Goal: Information Seeking & Learning: Check status

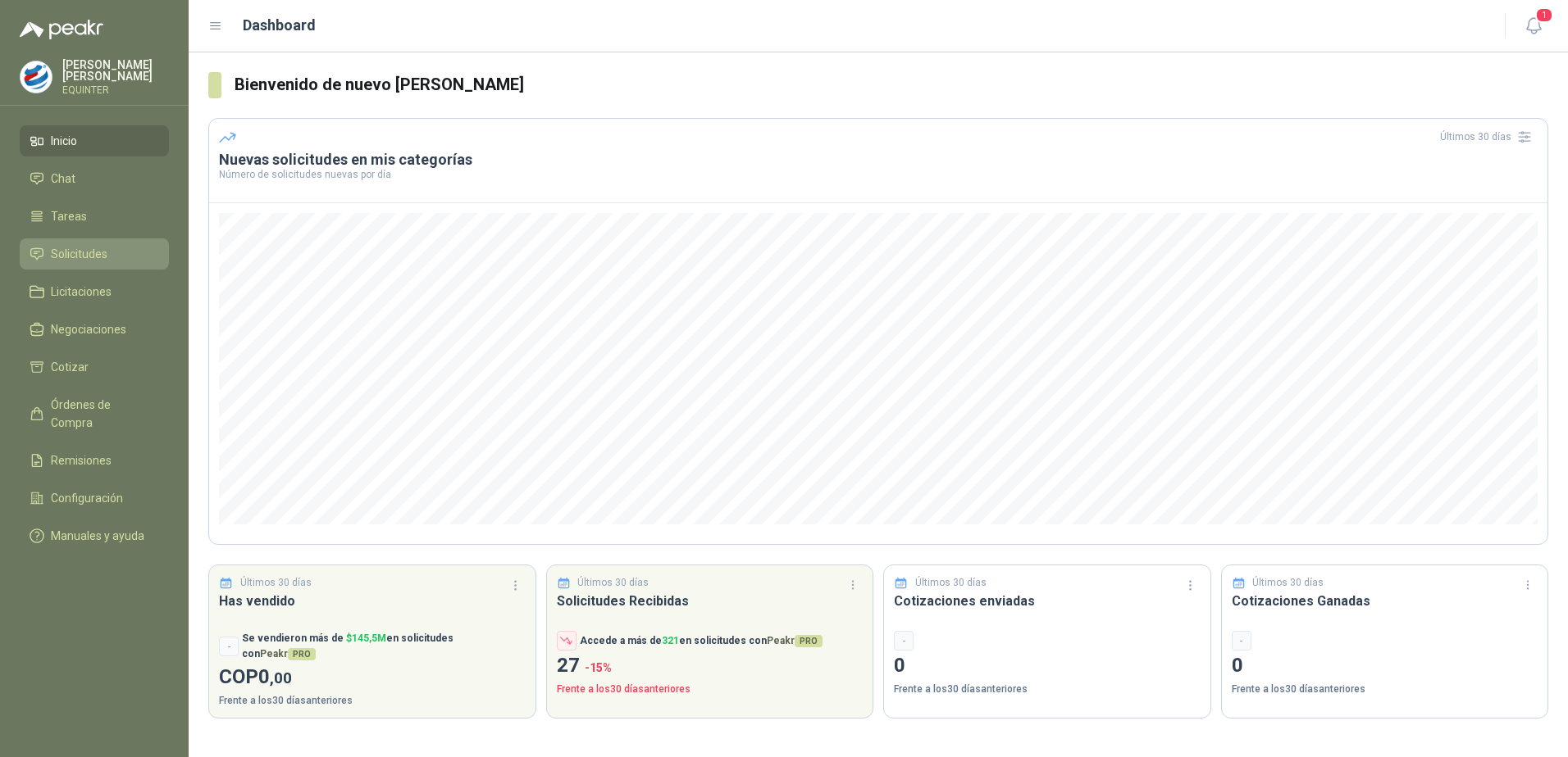
click at [105, 252] on span "Solicitudes" at bounding box center [79, 254] width 56 height 18
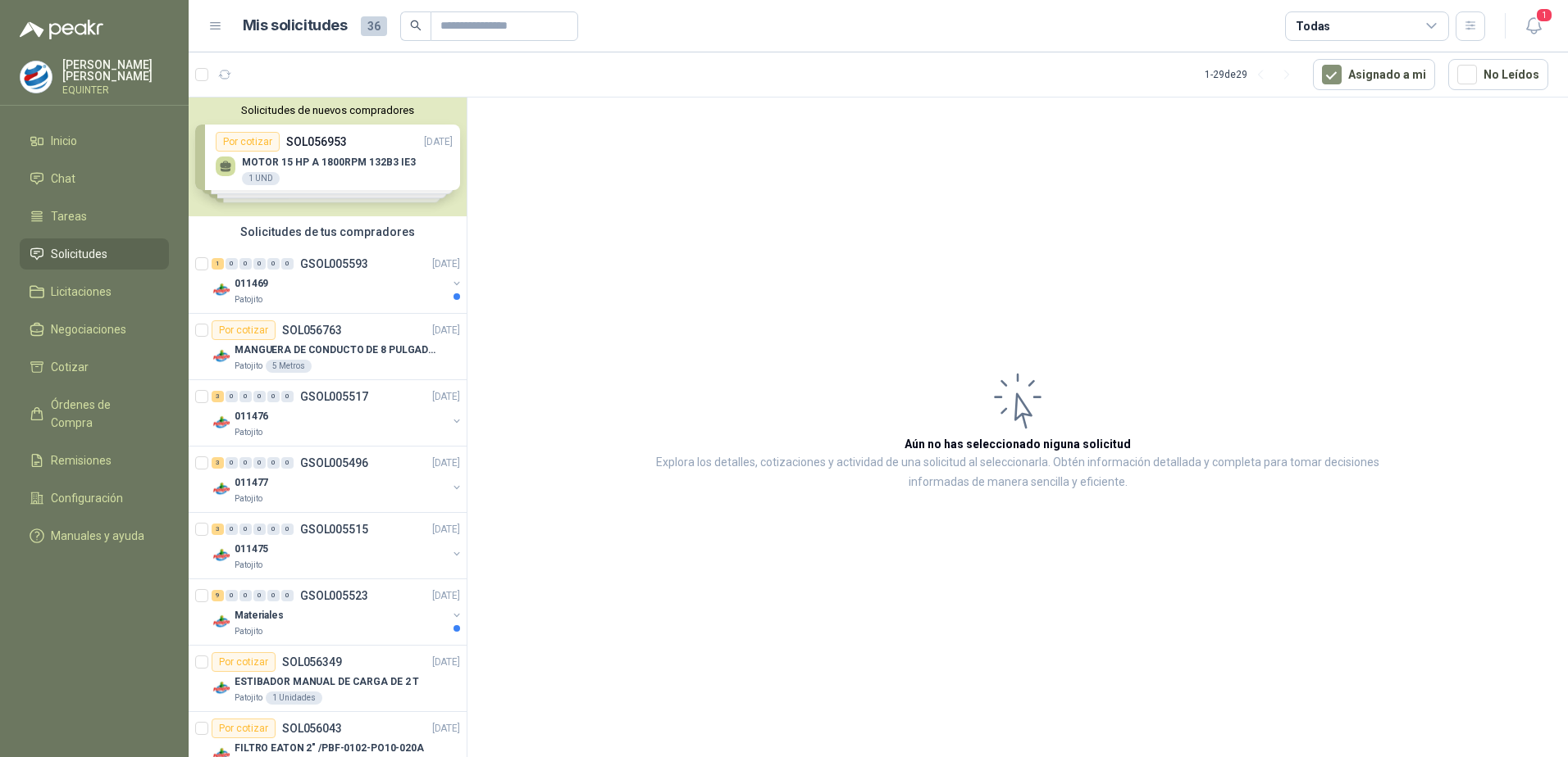
click at [309, 153] on div "Solicitudes de nuevos compradores Por cotizar SOL056953 [DATE] MOTOR 15 HP A 18…" at bounding box center [327, 157] width 278 height 119
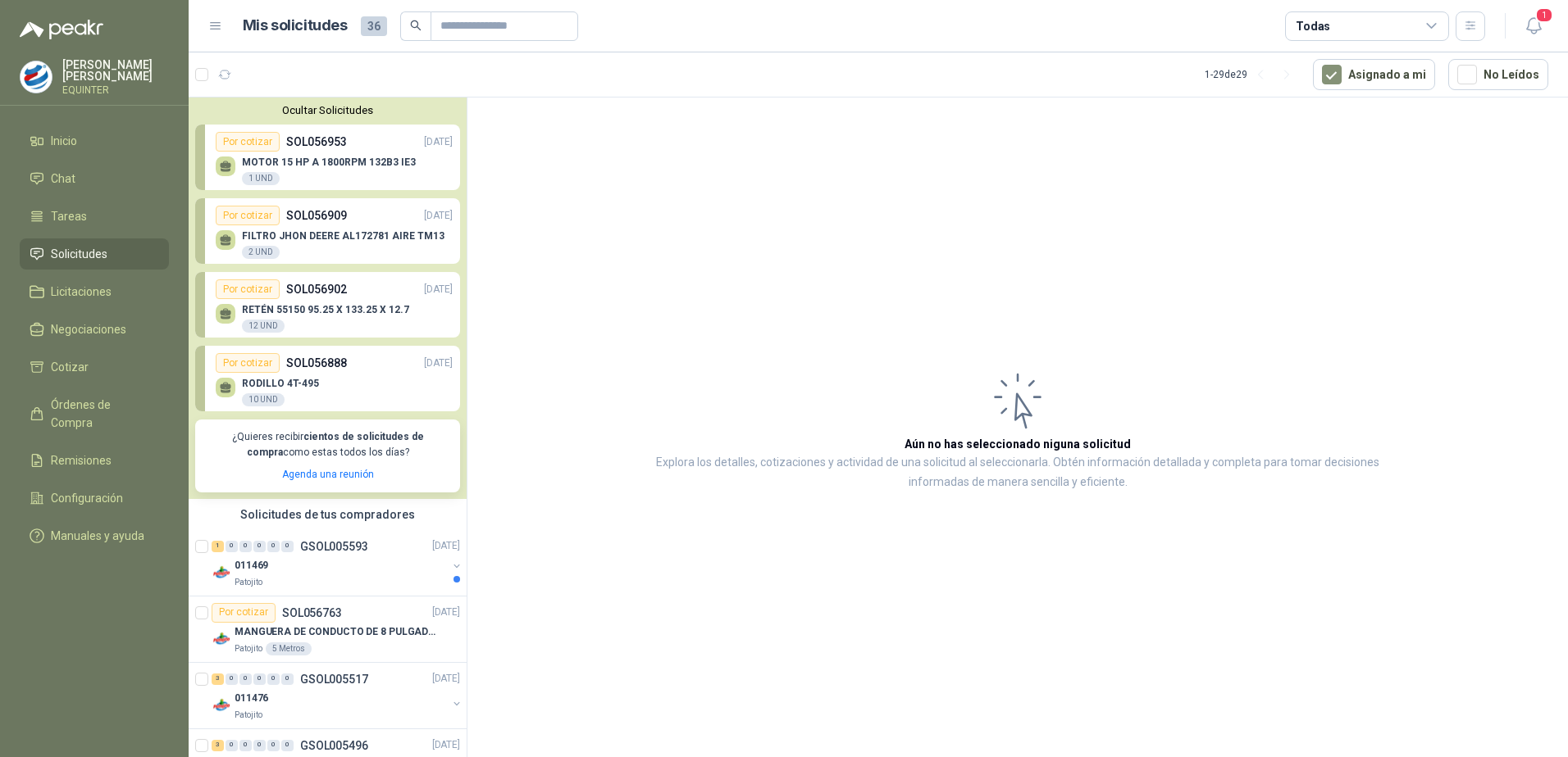
click at [339, 144] on p "SOL056953" at bounding box center [316, 142] width 61 height 18
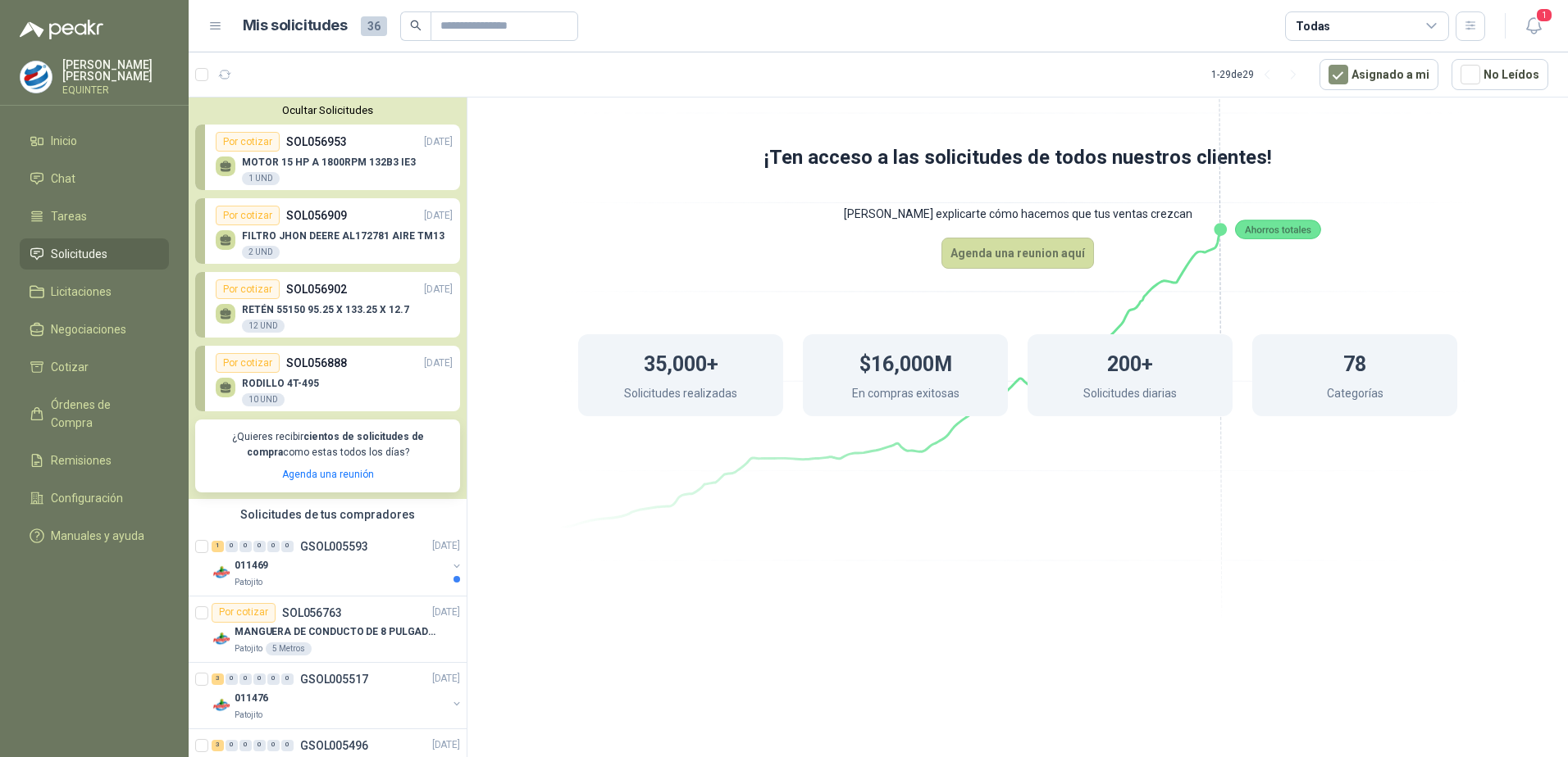
click at [238, 140] on div "Por cotizar" at bounding box center [247, 141] width 64 height 19
click at [251, 134] on div "Por cotizar" at bounding box center [247, 141] width 64 height 19
click at [264, 179] on div "1 UND" at bounding box center [261, 178] width 38 height 13
click at [221, 166] on icon at bounding box center [226, 165] width 11 height 7
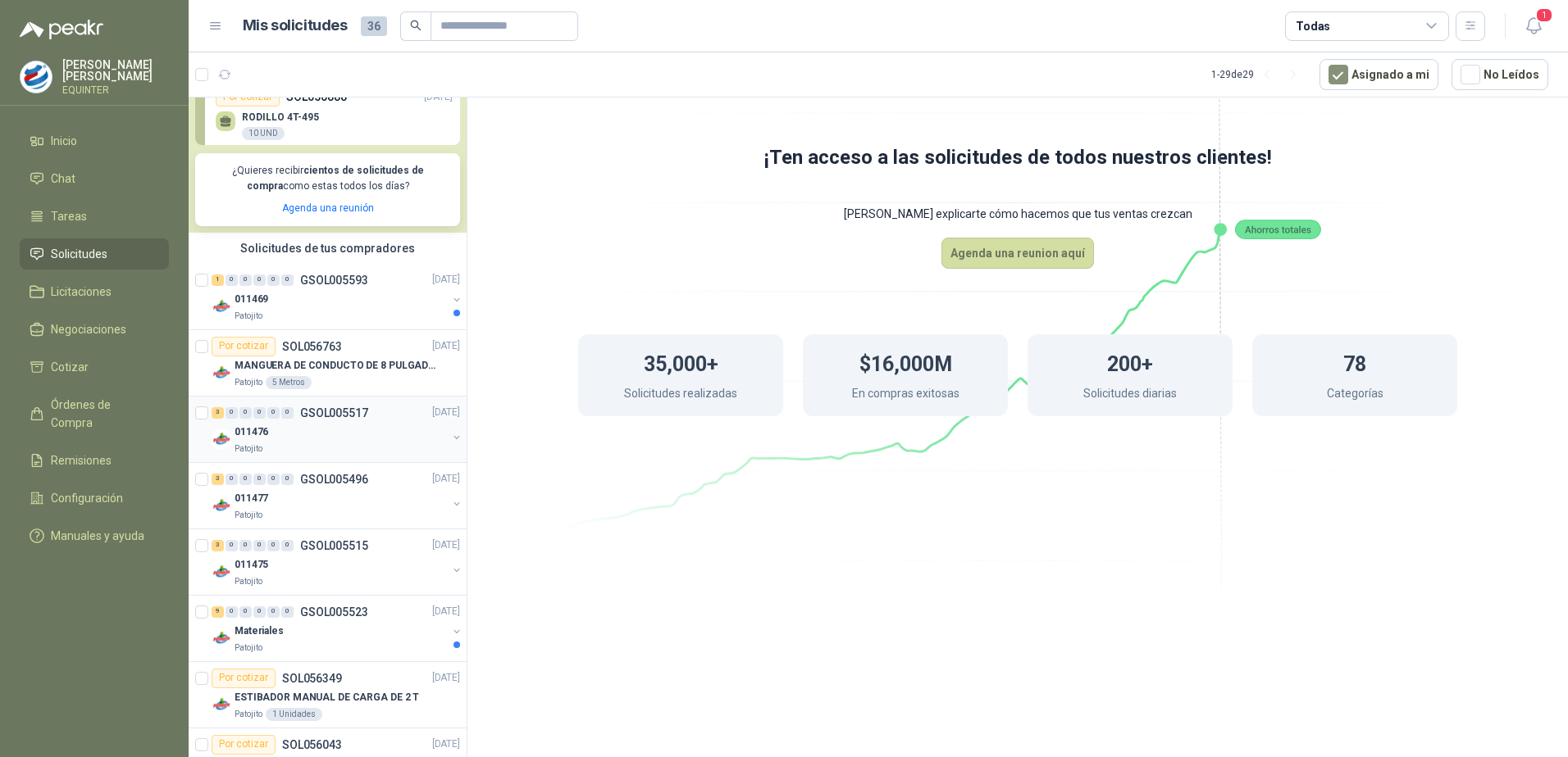
scroll to position [328, 0]
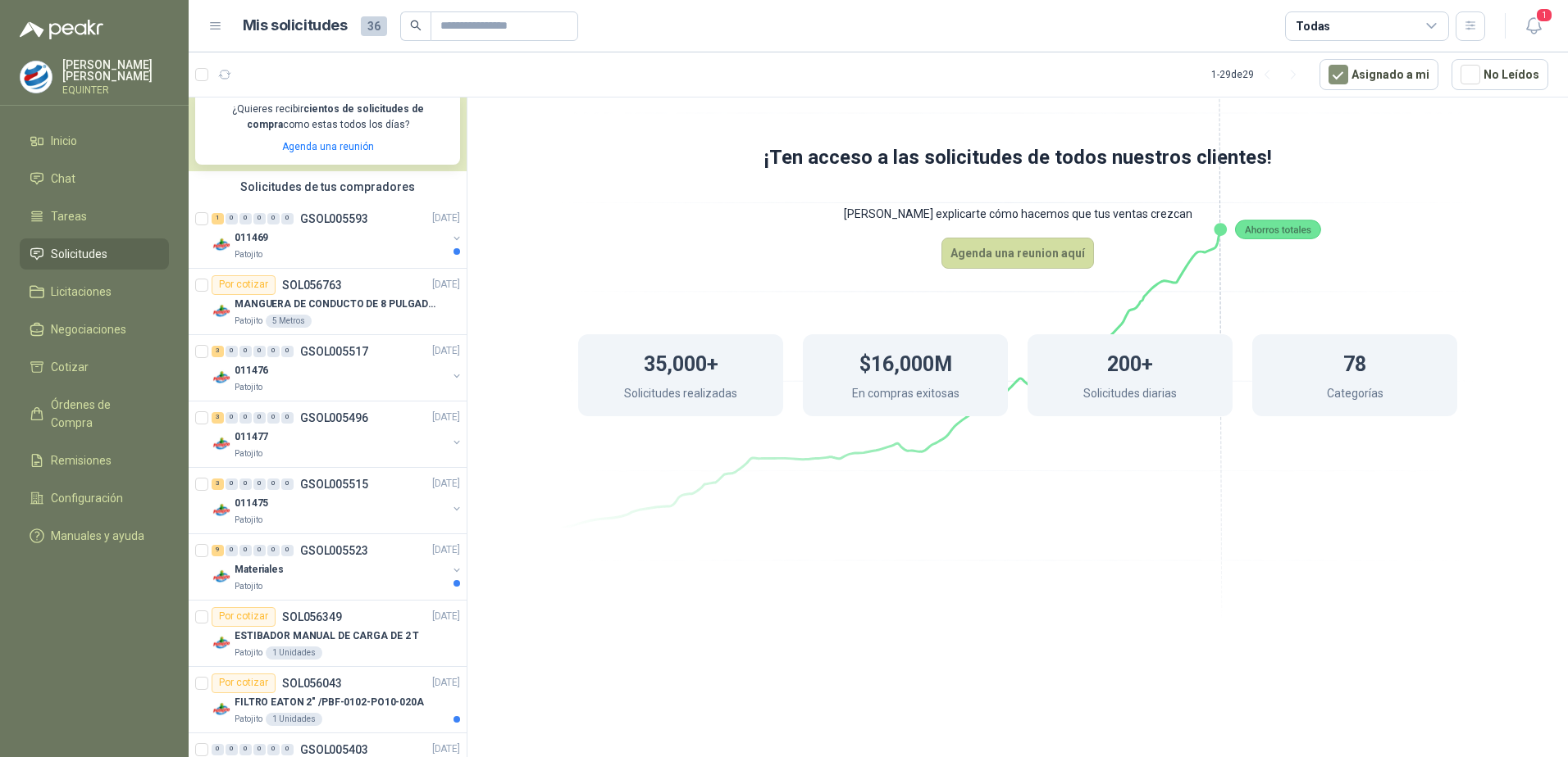
click at [120, 246] on li "Solicitudes" at bounding box center [94, 254] width 129 height 18
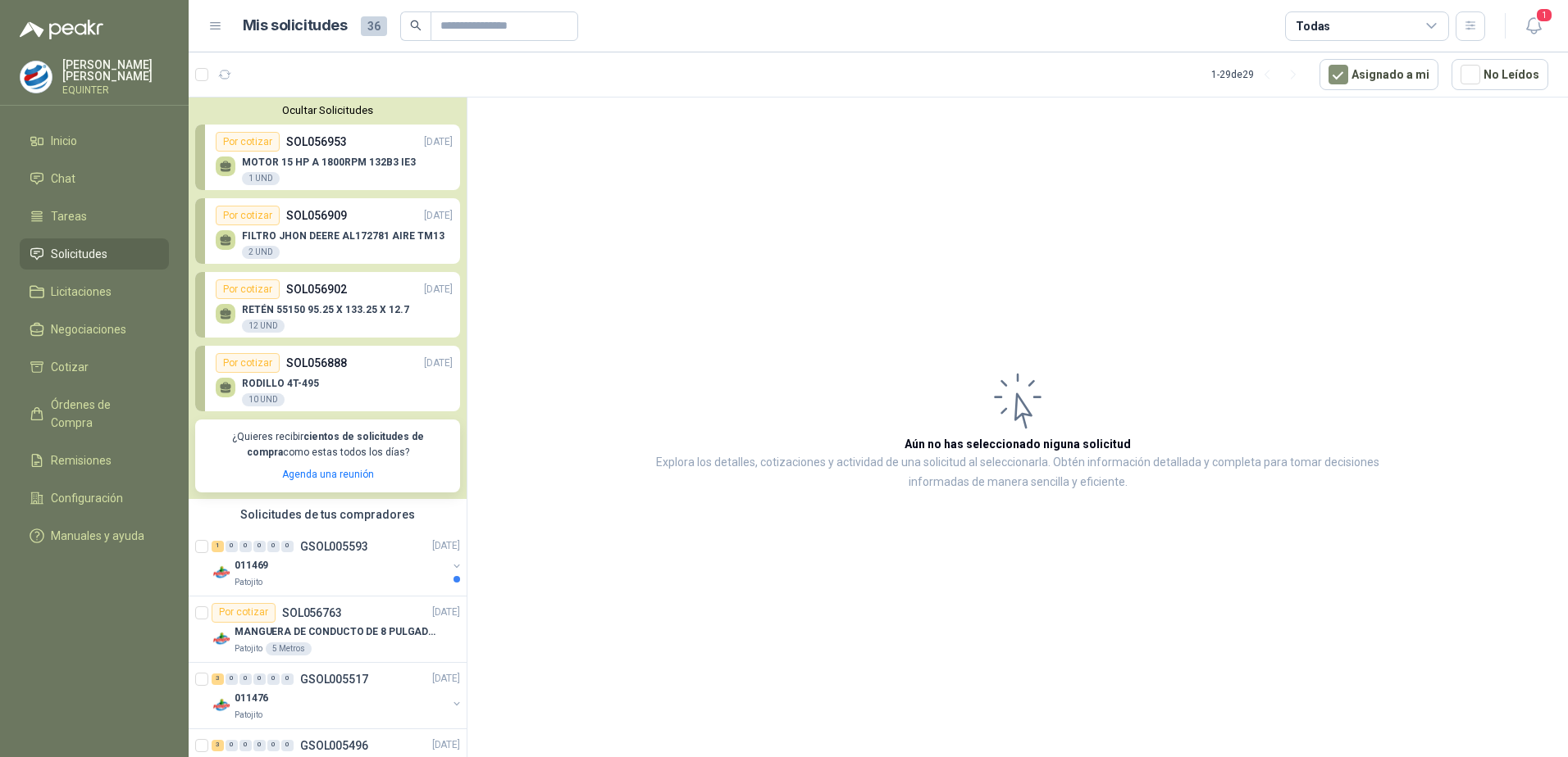
click at [263, 150] on div "Por cotizar" at bounding box center [247, 141] width 64 height 19
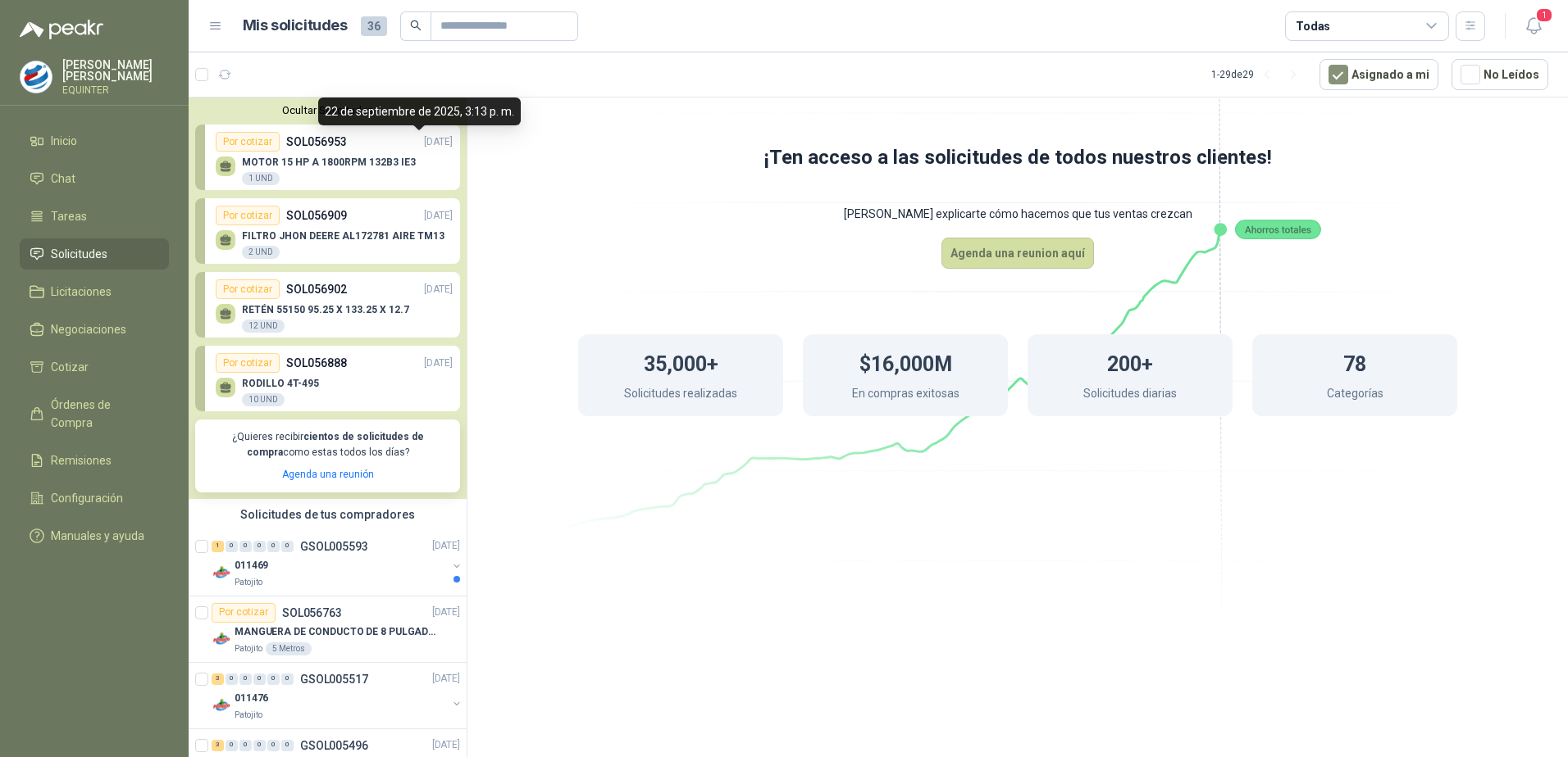
click at [424, 140] on p "[DATE]" at bounding box center [437, 141] width 29 height 16
click at [228, 166] on icon at bounding box center [226, 165] width 11 height 7
drag, startPoint x: 228, startPoint y: 165, endPoint x: 241, endPoint y: 173, distance: 15.3
click at [230, 165] on icon at bounding box center [226, 165] width 11 height 7
click at [267, 181] on div "1 UND" at bounding box center [261, 178] width 38 height 13
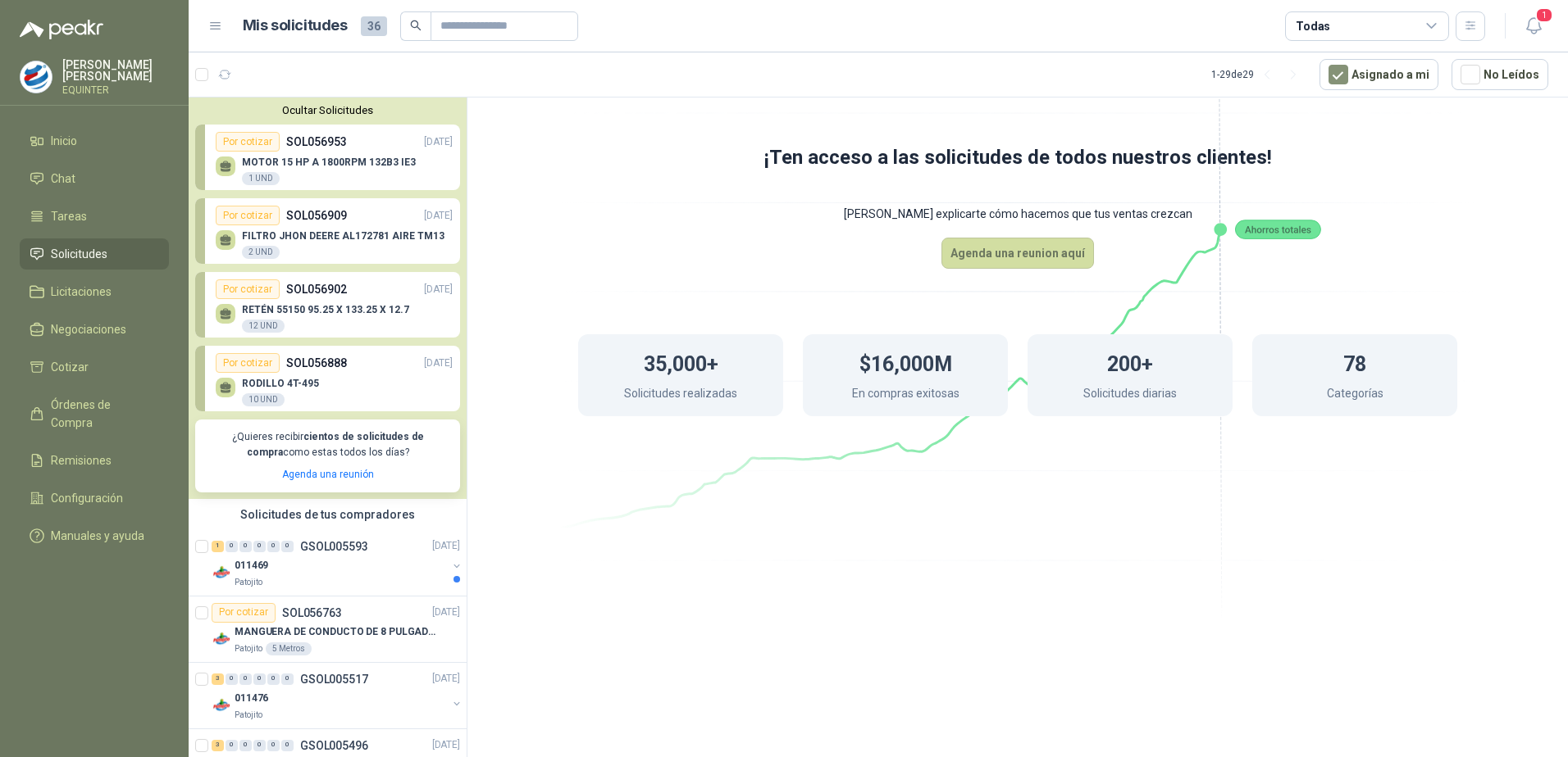
scroll to position [82, 0]
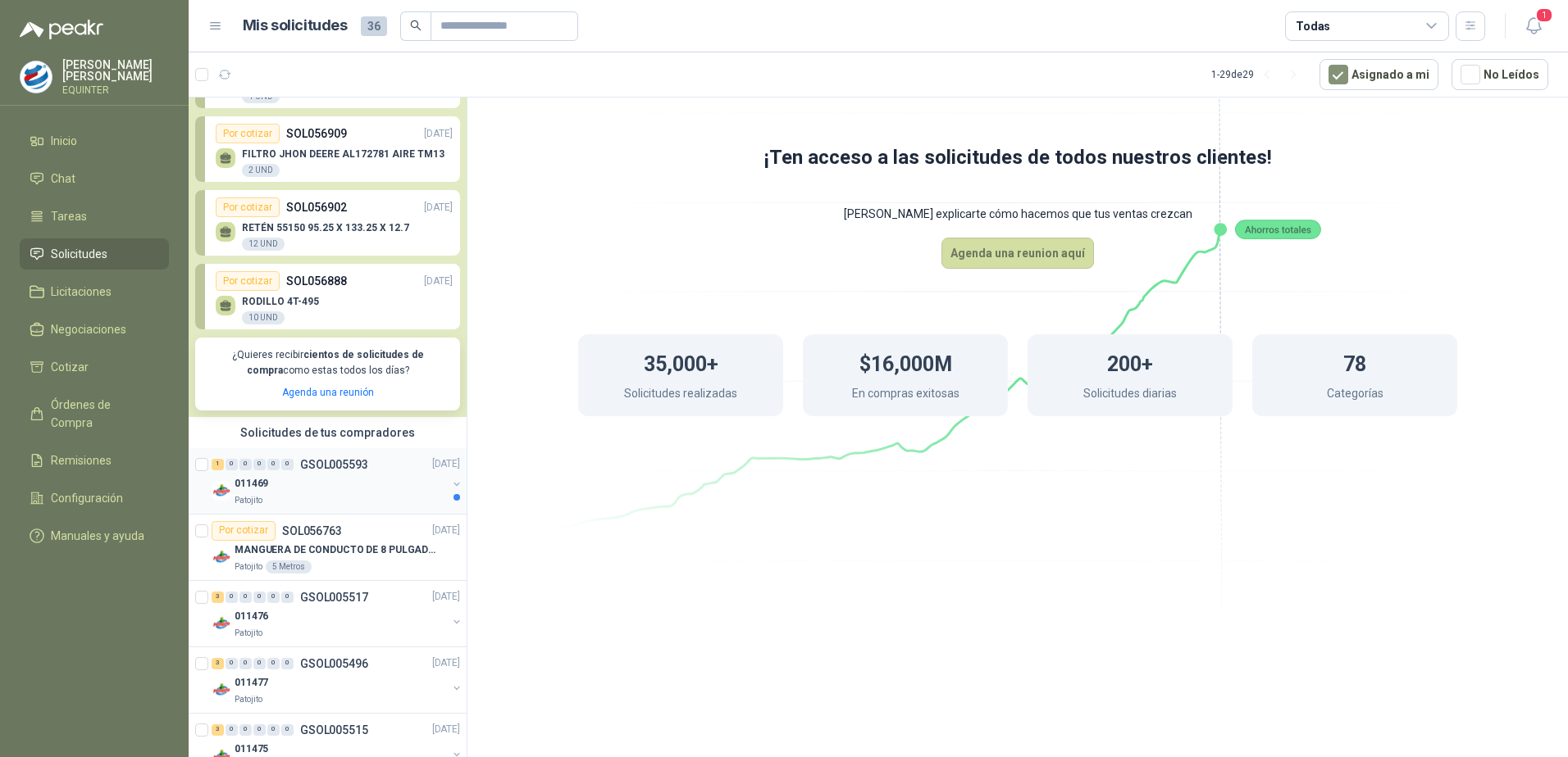
click at [322, 462] on p "GSOL005593" at bounding box center [335, 465] width 68 height 11
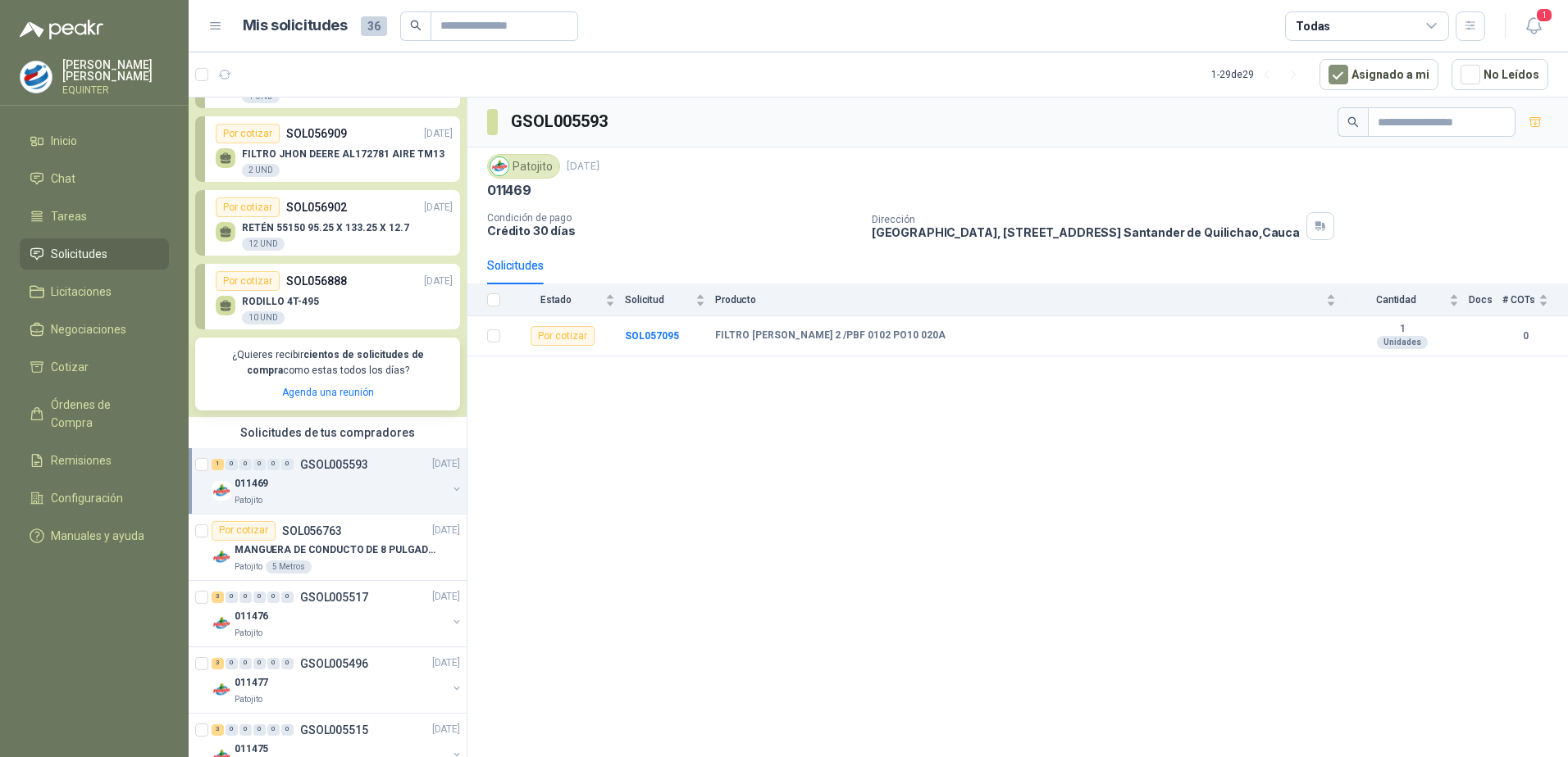
click at [350, 155] on p "FILTRO JHON DEERE AL172781 AIRE TM13" at bounding box center [343, 154] width 202 height 11
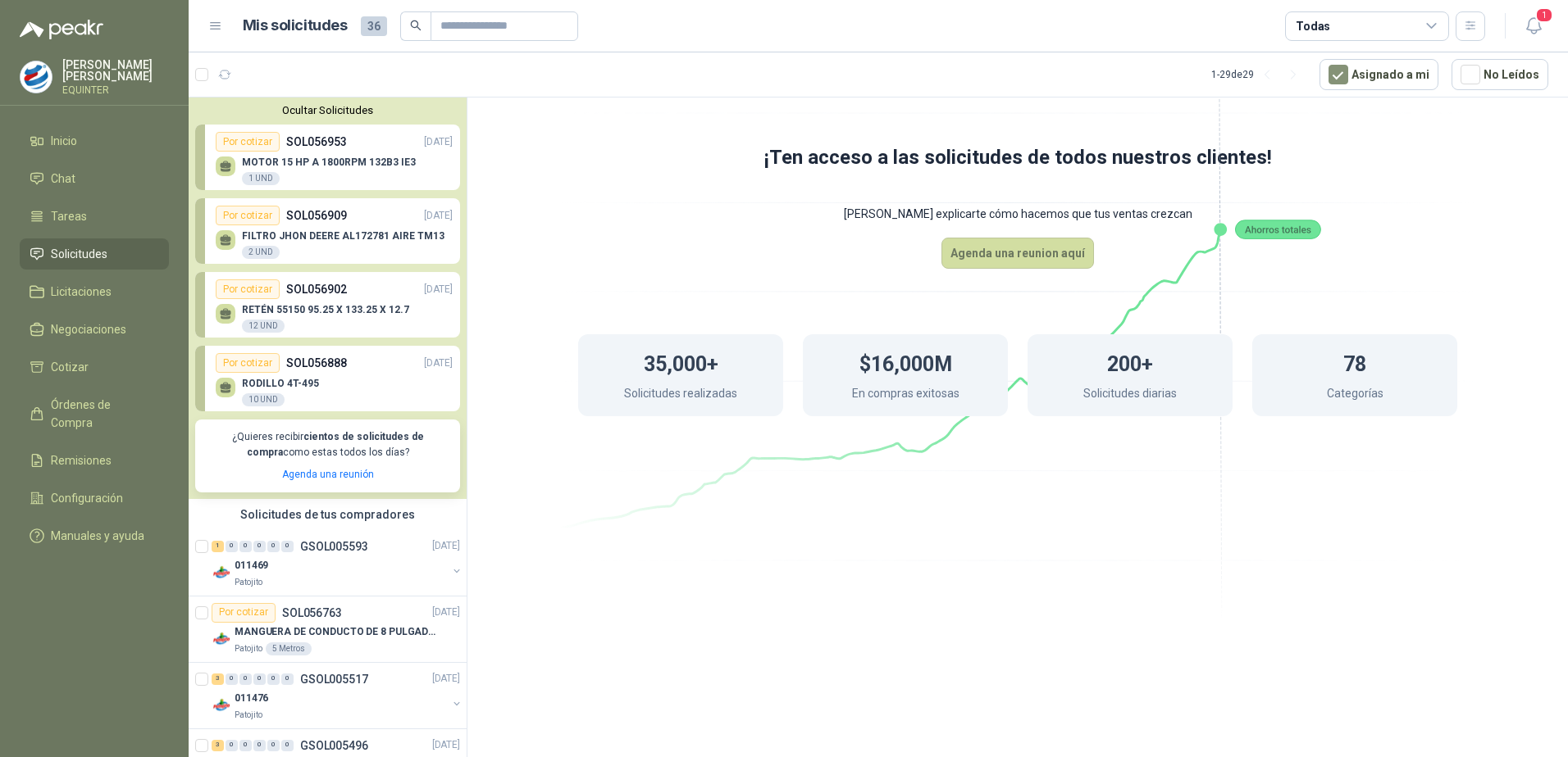
click at [349, 155] on div "MOTOR 15 HP A 1800RPM 132B3 IE3 1 UND" at bounding box center [334, 168] width 237 height 34
click at [314, 110] on button "Ocultar Solicitudes" at bounding box center [327, 110] width 264 height 12
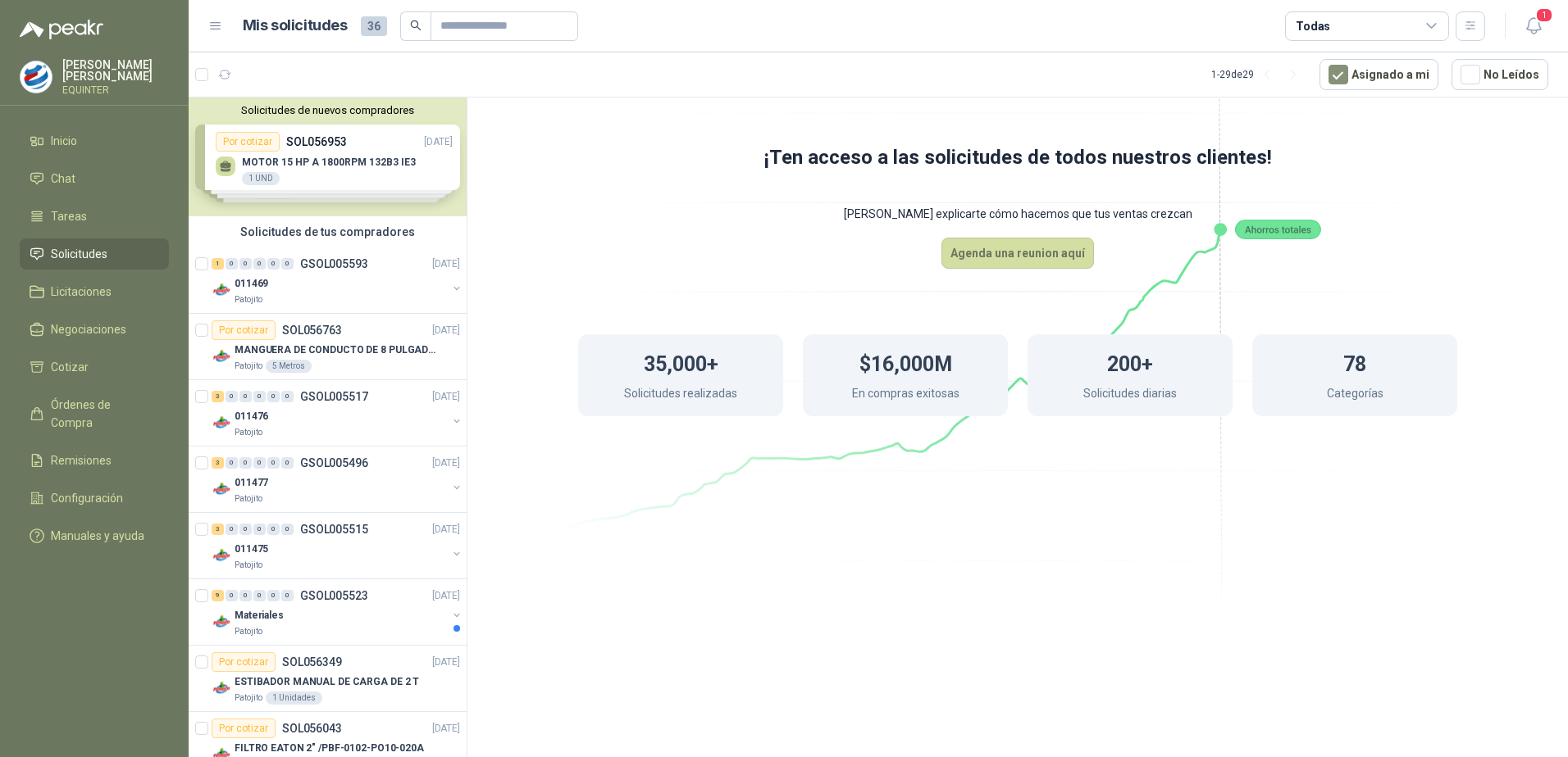
click at [217, 170] on div "Solicitudes de nuevos compradores Por cotizar SOL056953 [DATE] MOTOR 15 HP A 18…" at bounding box center [327, 157] width 278 height 119
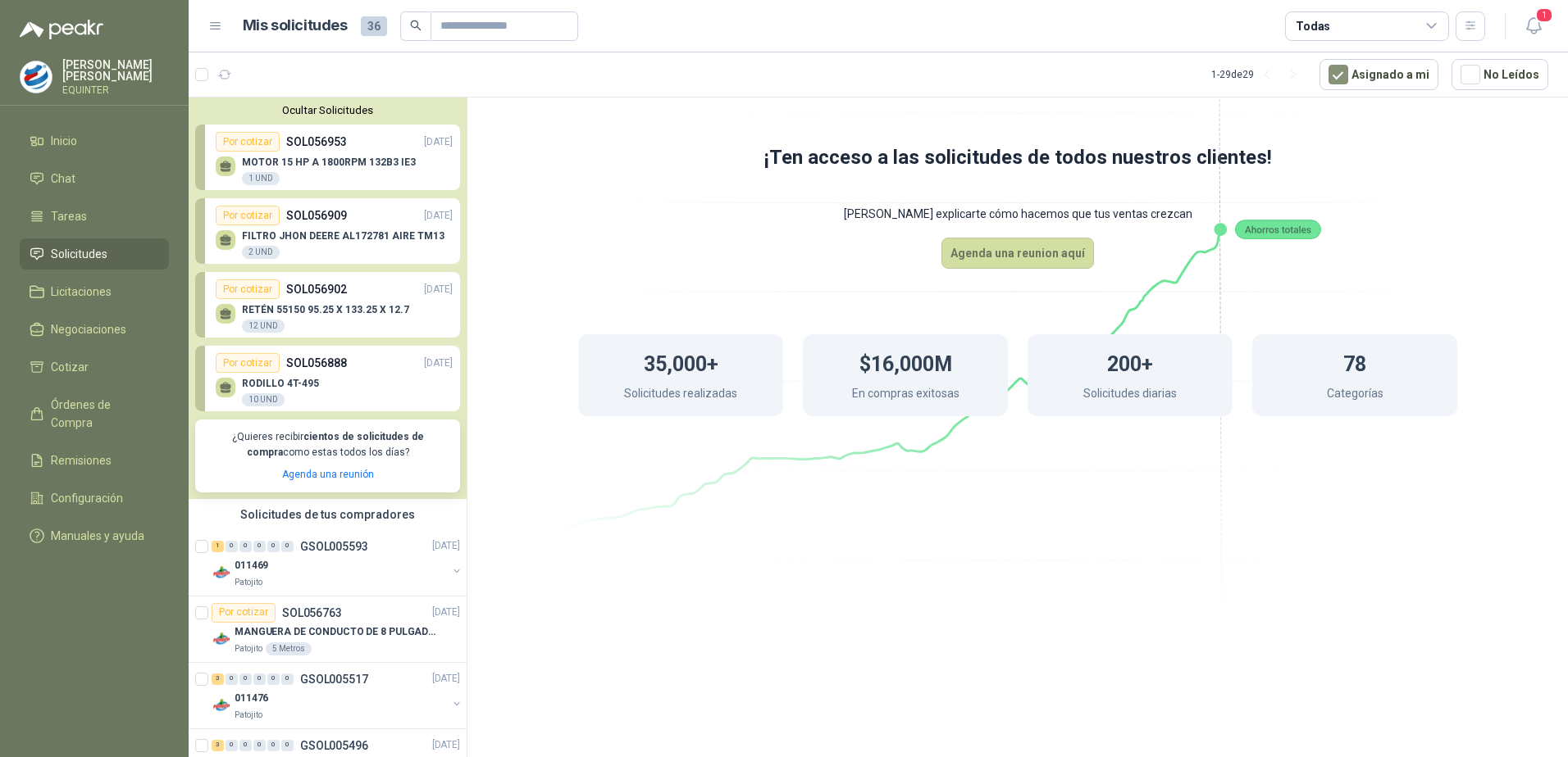
click at [289, 158] on p "MOTOR 15 HP A 1800RPM 132B3 IE3" at bounding box center [329, 162] width 174 height 11
click at [423, 141] on p "[DATE]" at bounding box center [437, 141] width 29 height 16
click at [286, 141] on p "SOL056953" at bounding box center [316, 142] width 61 height 18
click at [211, 161] on link "Por cotizar SOL056953 [DATE] MOTOR 15 HP A 1800RPM 132B3 IE3 1 UND" at bounding box center [327, 157] width 264 height 66
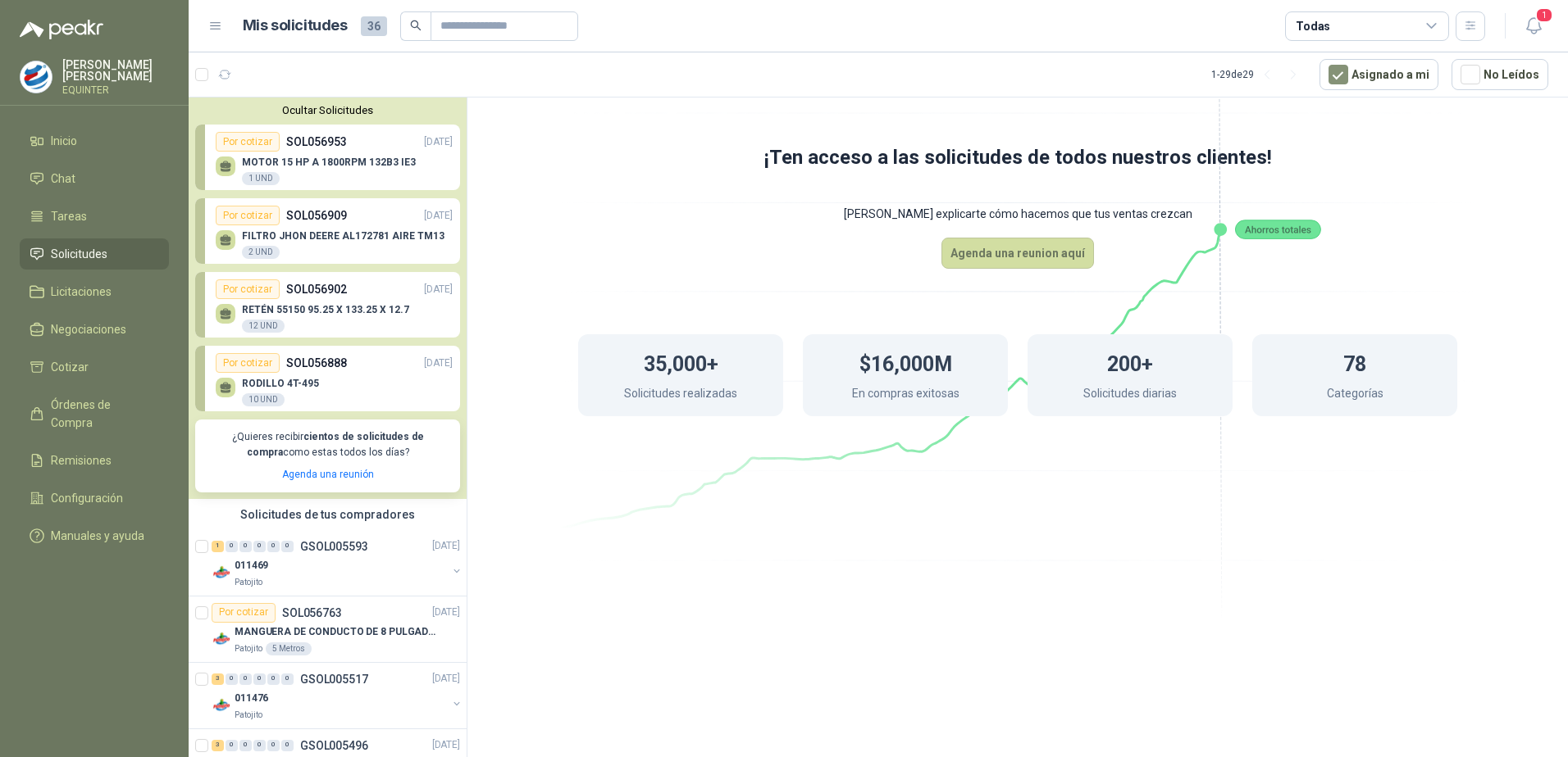
click at [253, 140] on div "Por cotizar" at bounding box center [247, 141] width 64 height 19
click at [332, 160] on p "MOTOR 15 HP A 1800RPM 132B3 IE3" at bounding box center [329, 162] width 174 height 11
click at [221, 171] on icon at bounding box center [226, 170] width 10 height 4
drag, startPoint x: 221, startPoint y: 171, endPoint x: 277, endPoint y: 163, distance: 56.6
click at [220, 170] on icon at bounding box center [226, 166] width 14 height 14
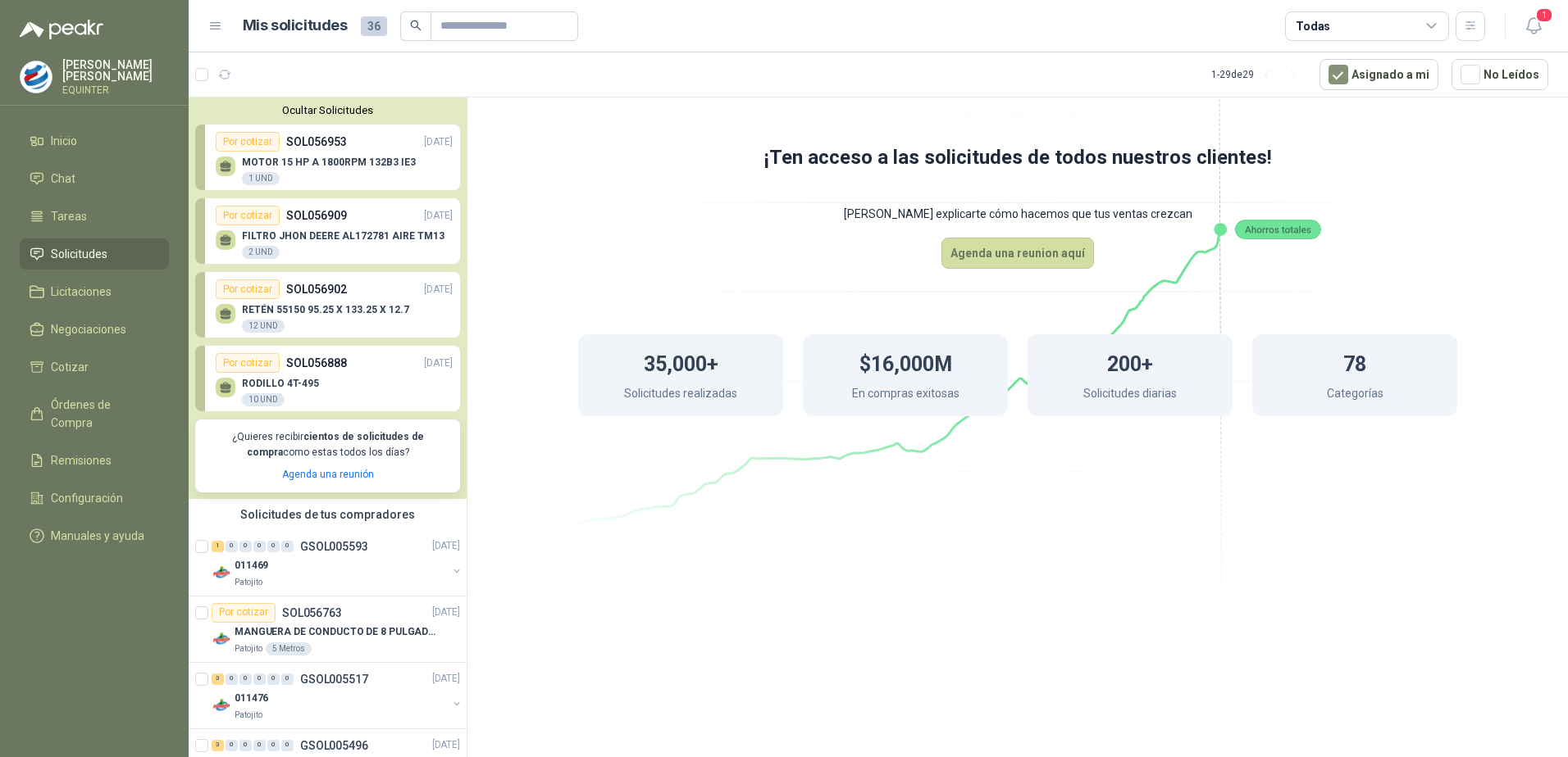
click at [426, 138] on p "[DATE]" at bounding box center [437, 141] width 29 height 16
click at [75, 203] on link "Tareas" at bounding box center [93, 216] width 149 height 31
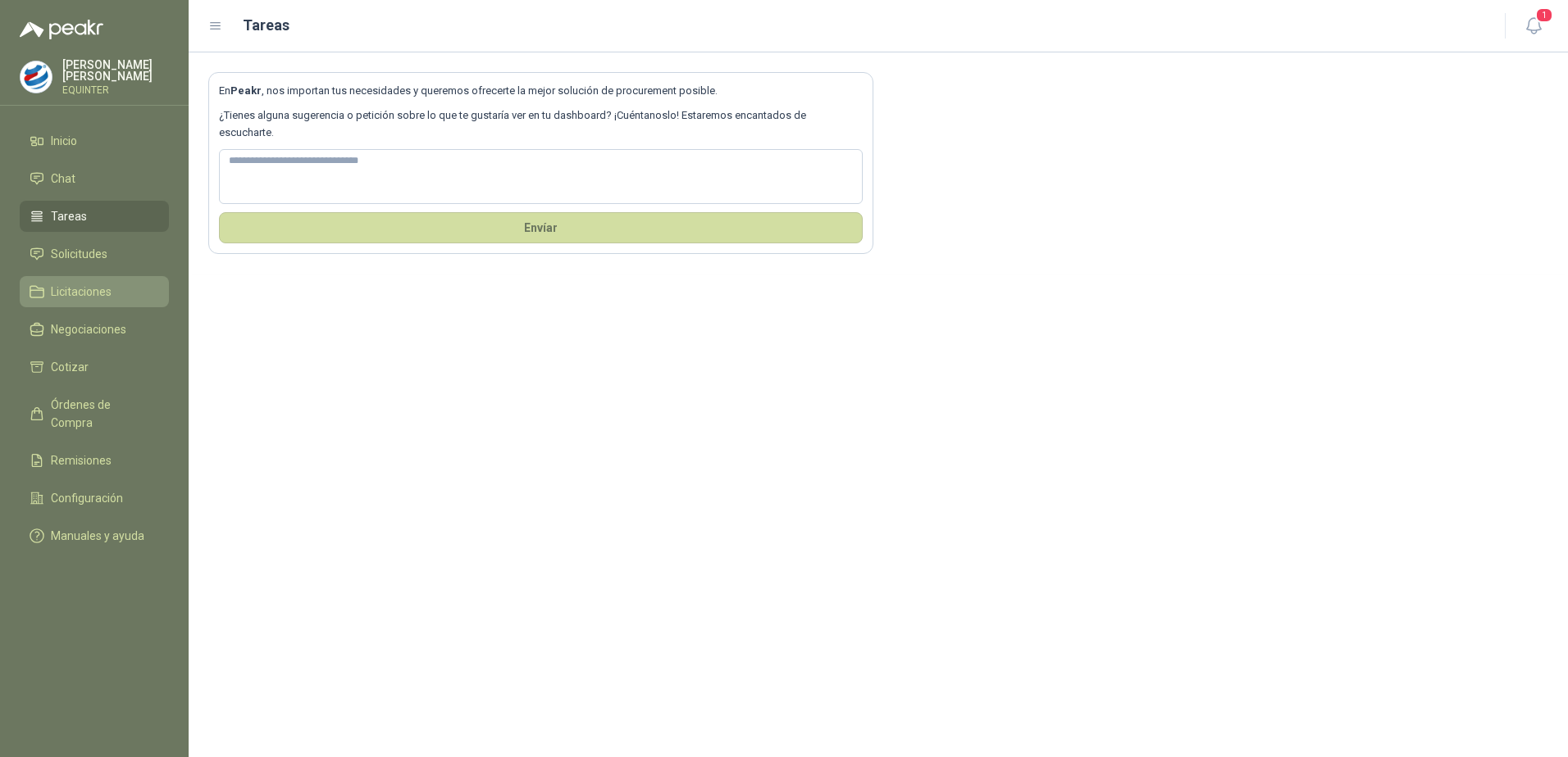
click at [74, 299] on span "Licitaciones" at bounding box center [81, 292] width 61 height 18
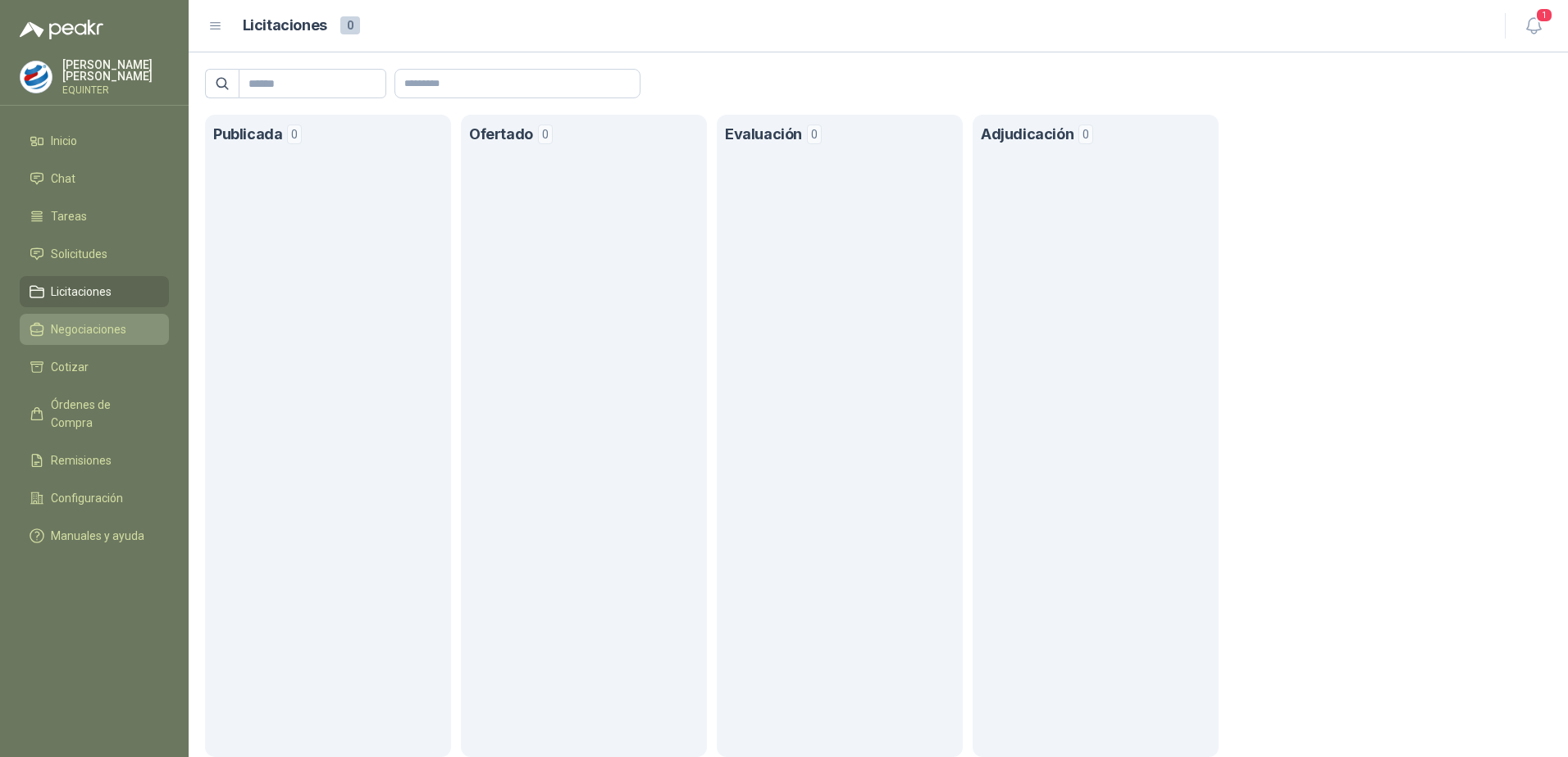
click at [97, 330] on span "Negociaciones" at bounding box center [89, 330] width 76 height 18
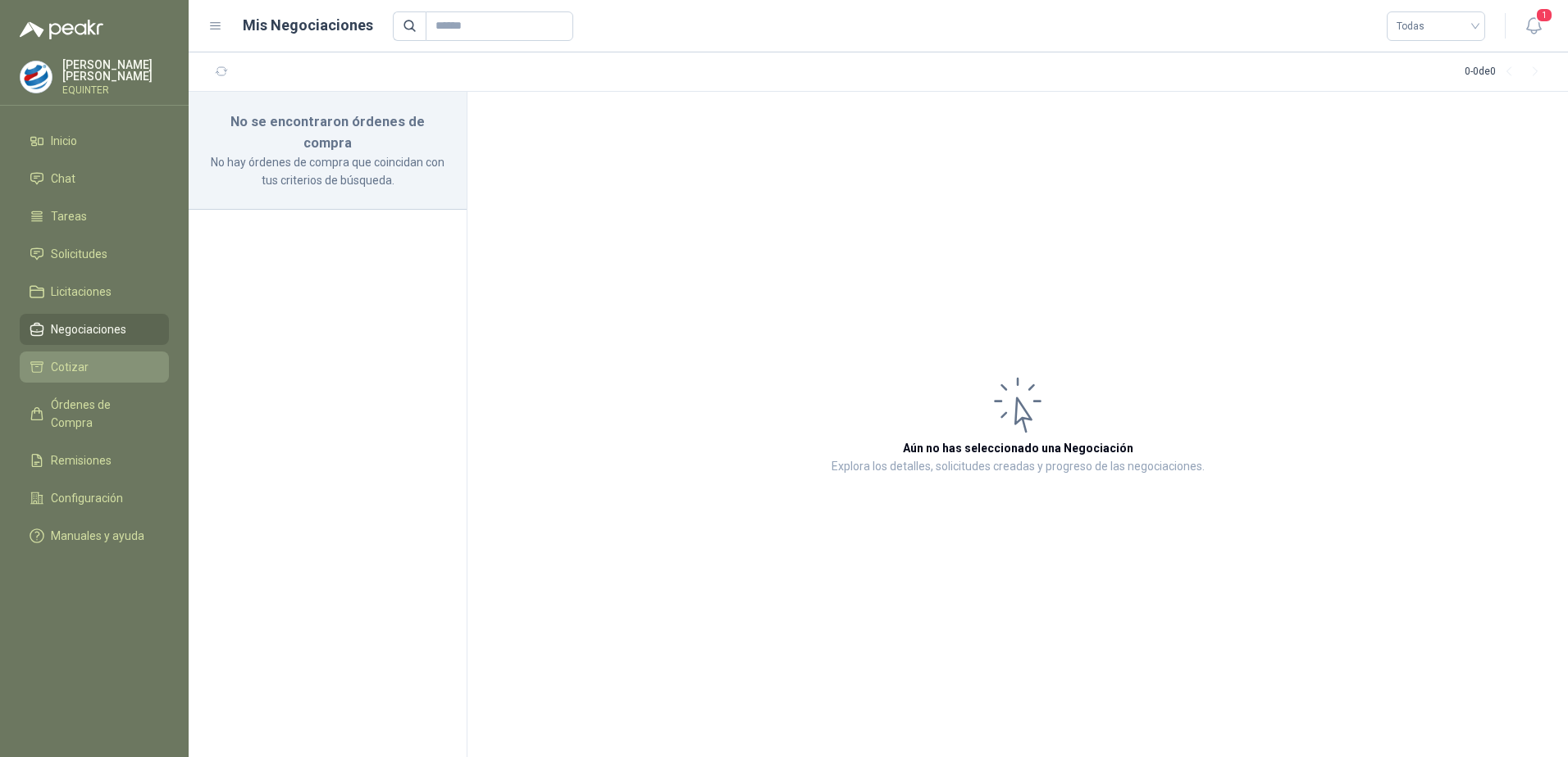
click at [56, 365] on span "Cotizar" at bounding box center [69, 368] width 38 height 18
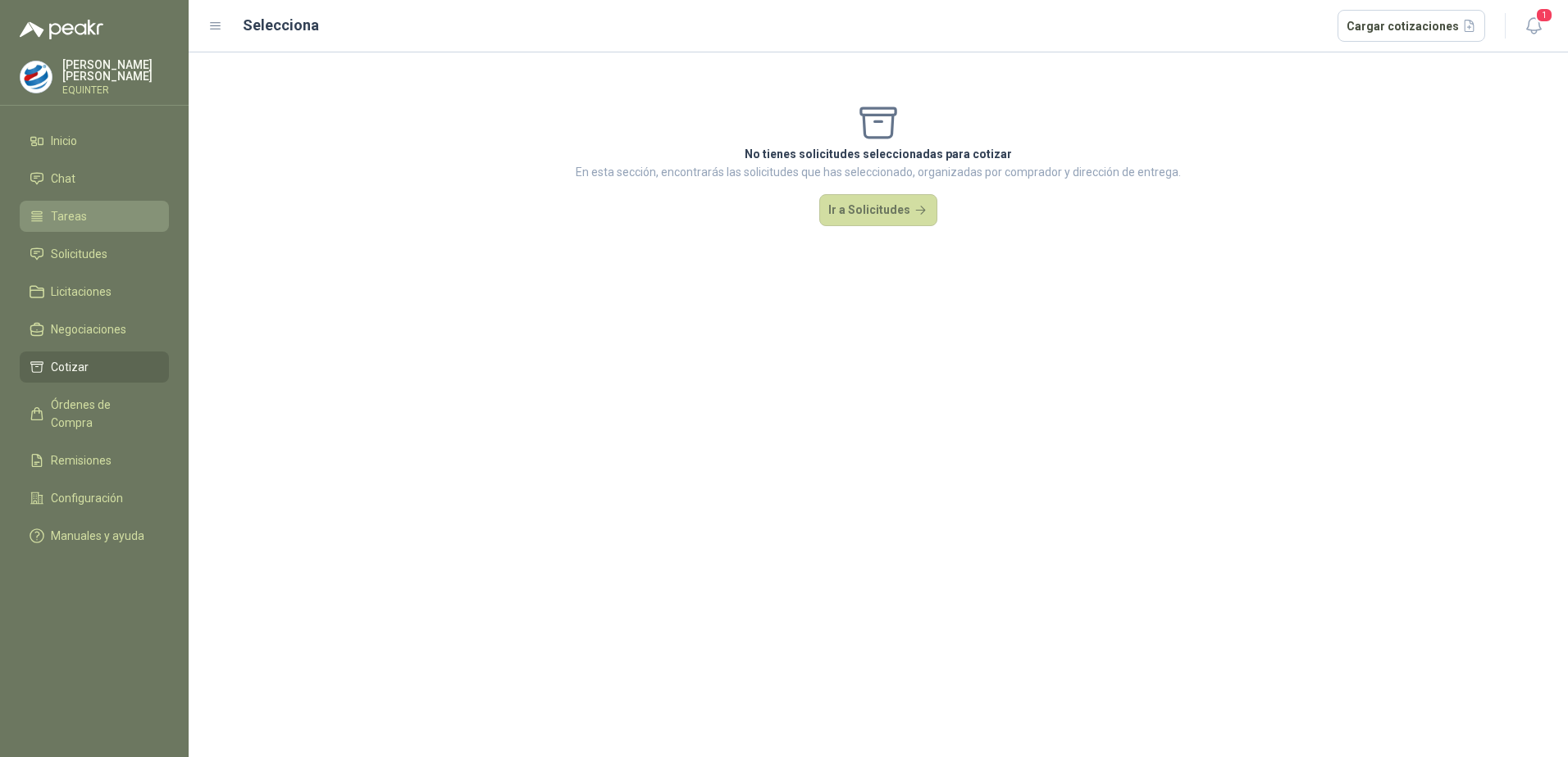
click at [78, 214] on span "Tareas" at bounding box center [68, 216] width 36 height 18
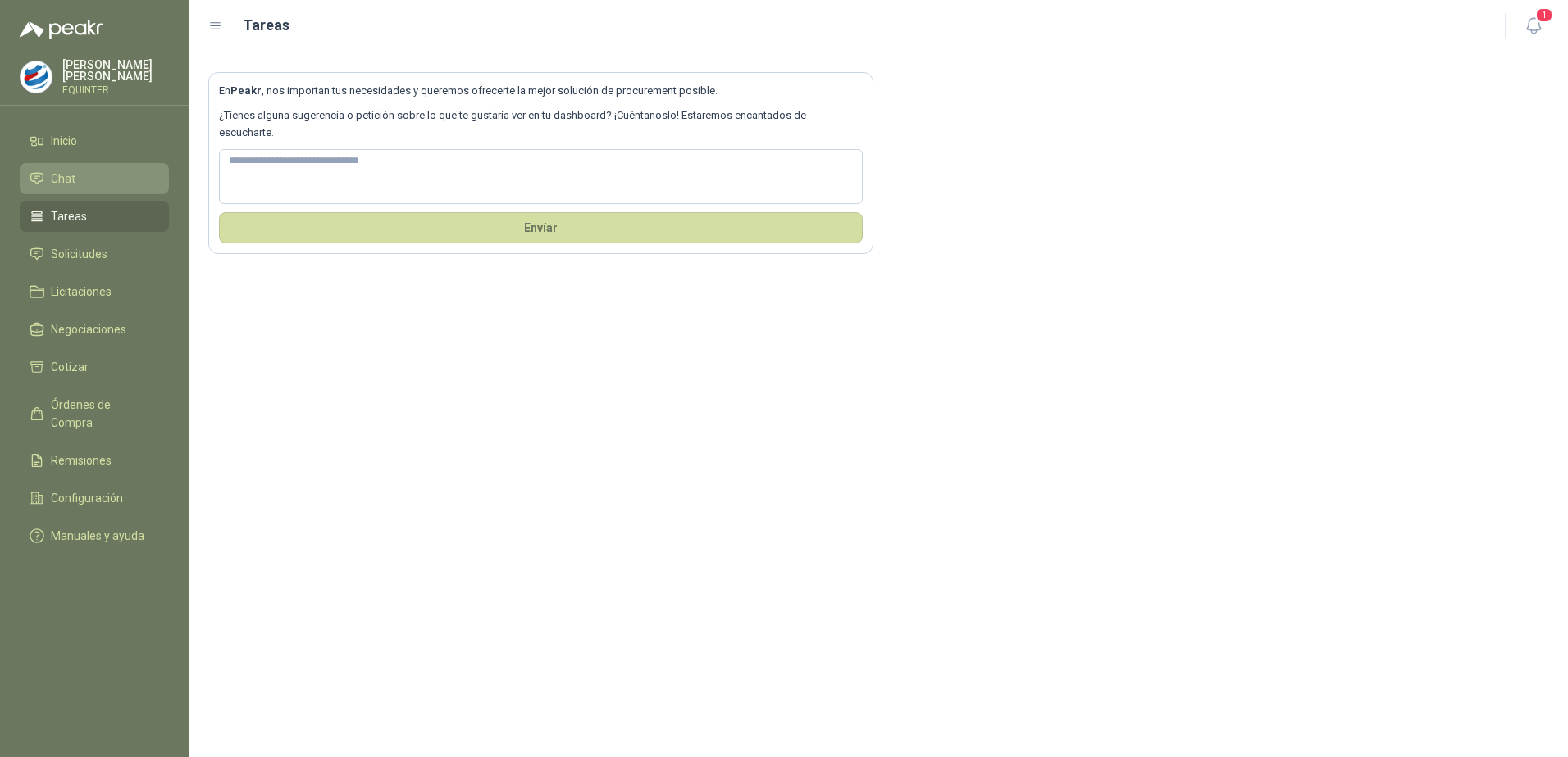
click at [76, 173] on li "Chat" at bounding box center [94, 179] width 129 height 18
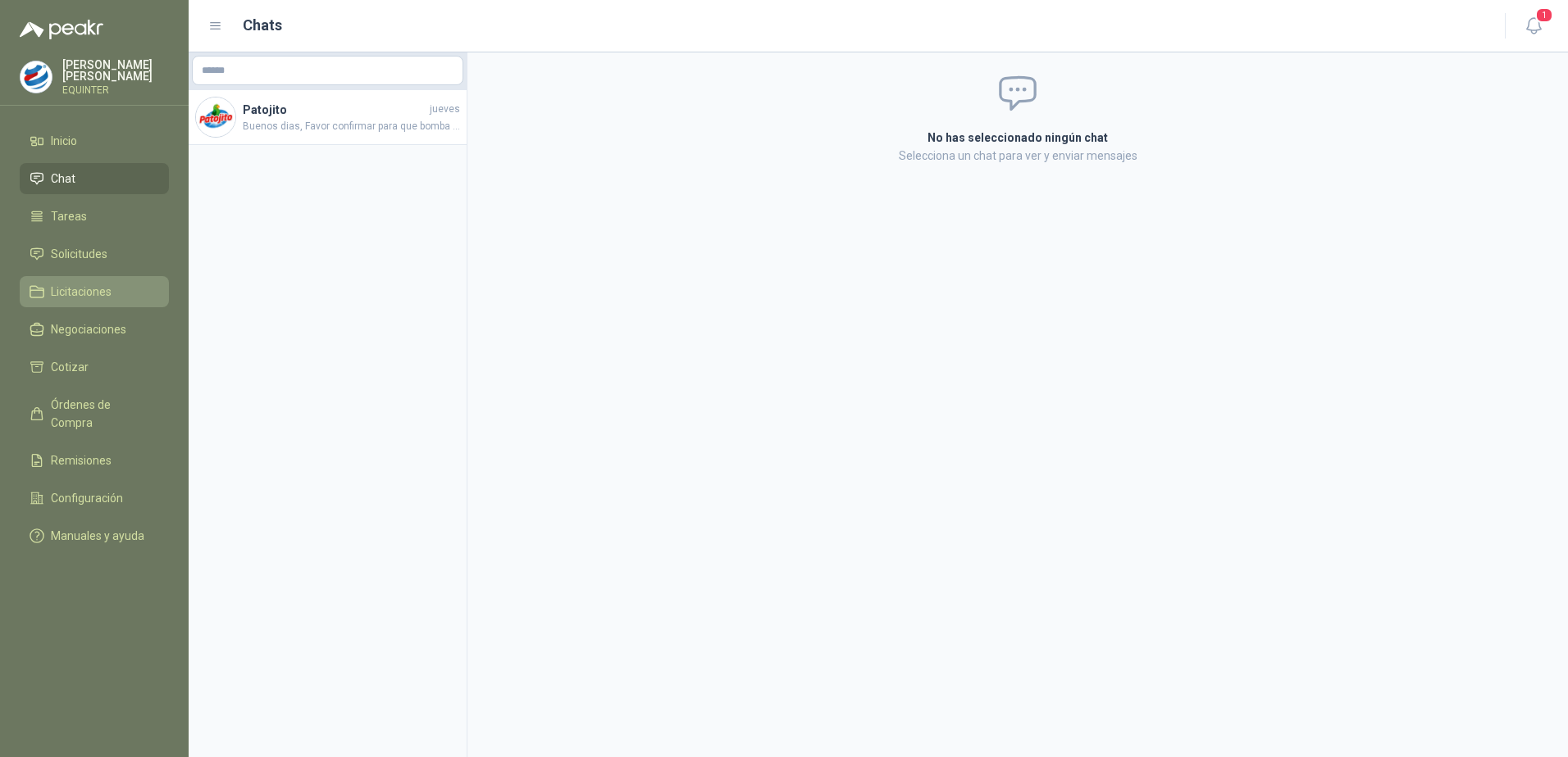
click at [91, 294] on span "Licitaciones" at bounding box center [81, 292] width 61 height 18
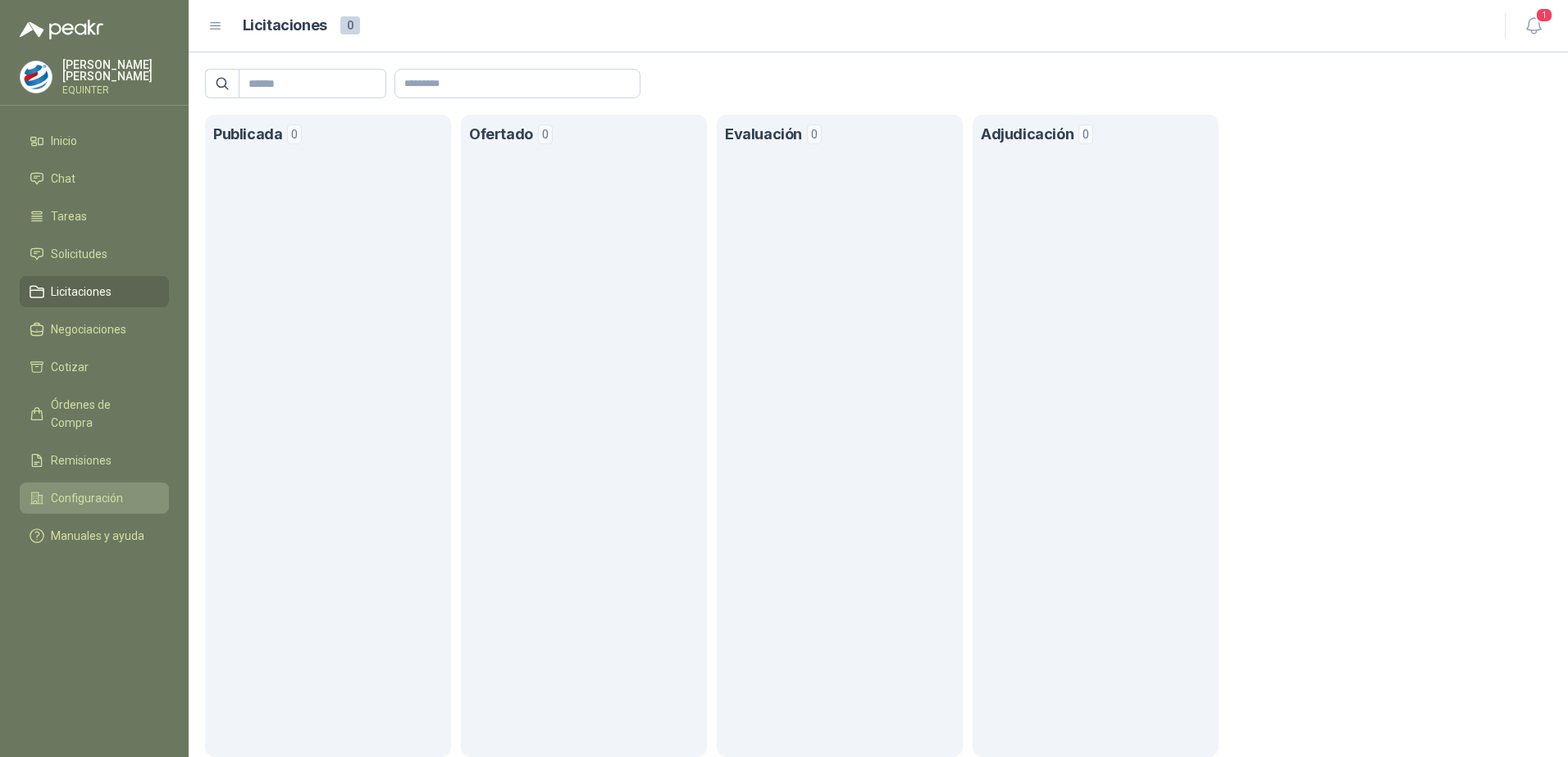
click at [112, 489] on span "Configuración" at bounding box center [87, 498] width 72 height 18
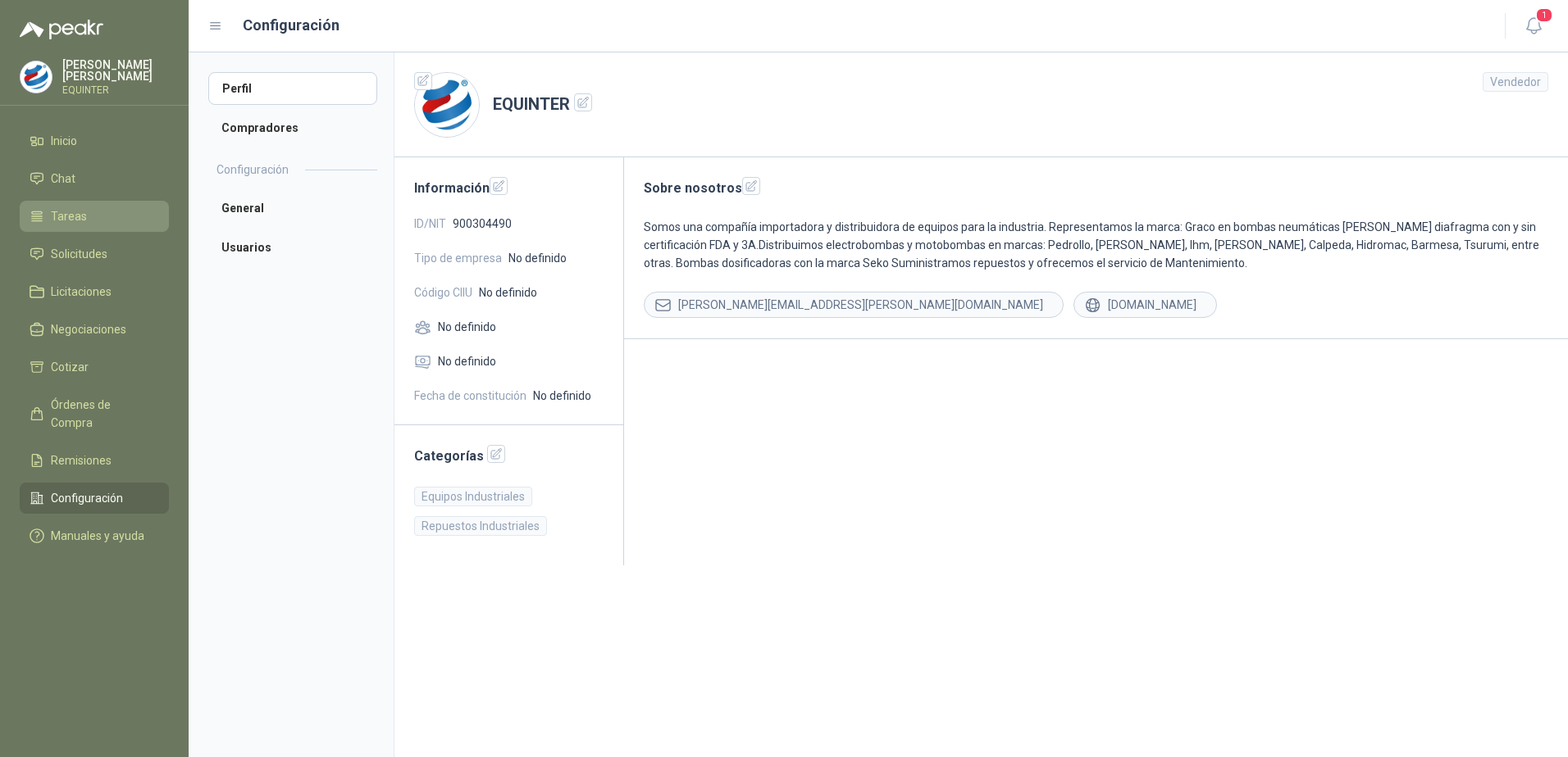
click at [72, 207] on span "Tareas" at bounding box center [68, 216] width 36 height 18
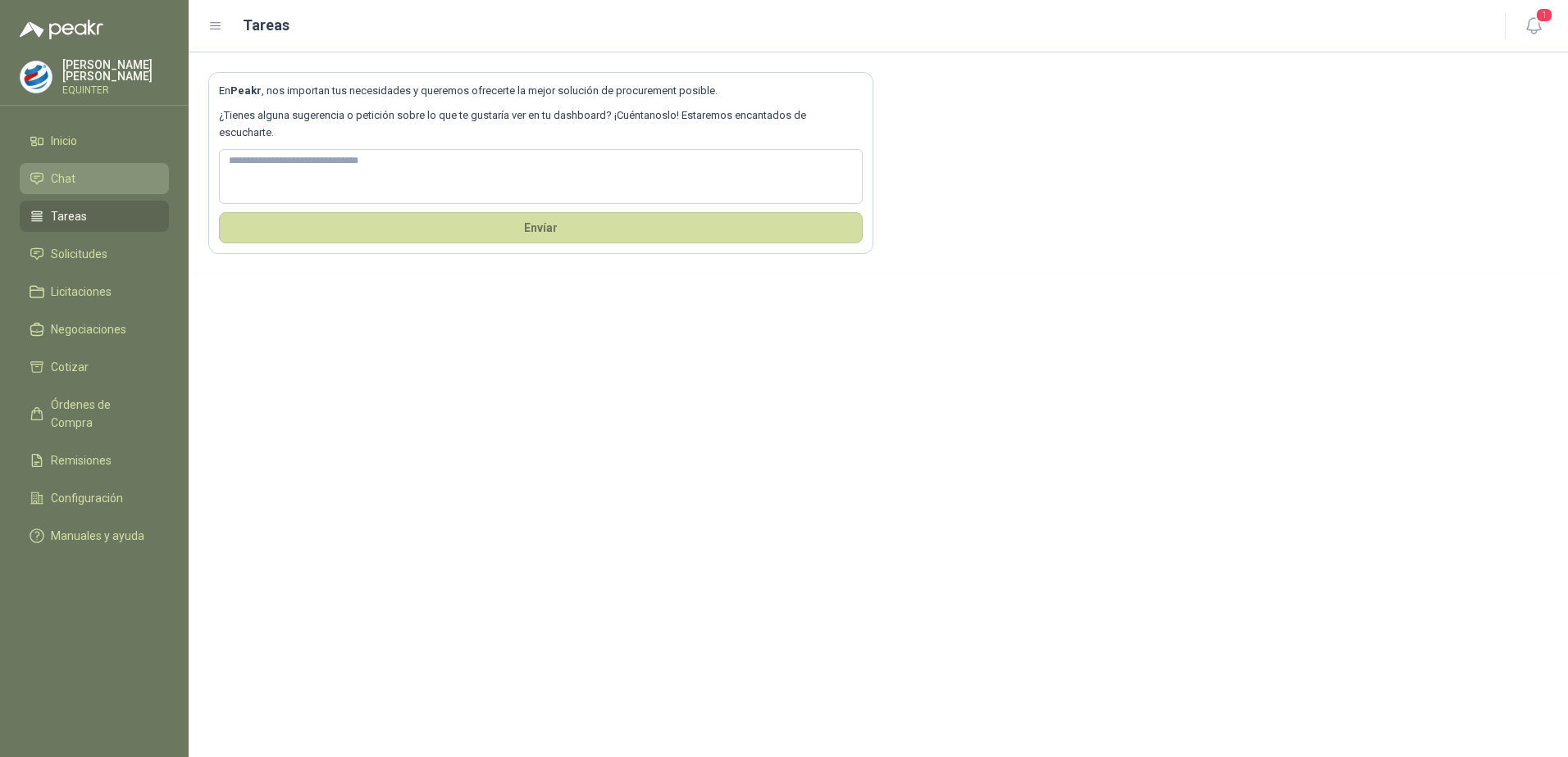
click at [66, 175] on span "Chat" at bounding box center [63, 179] width 25 height 18
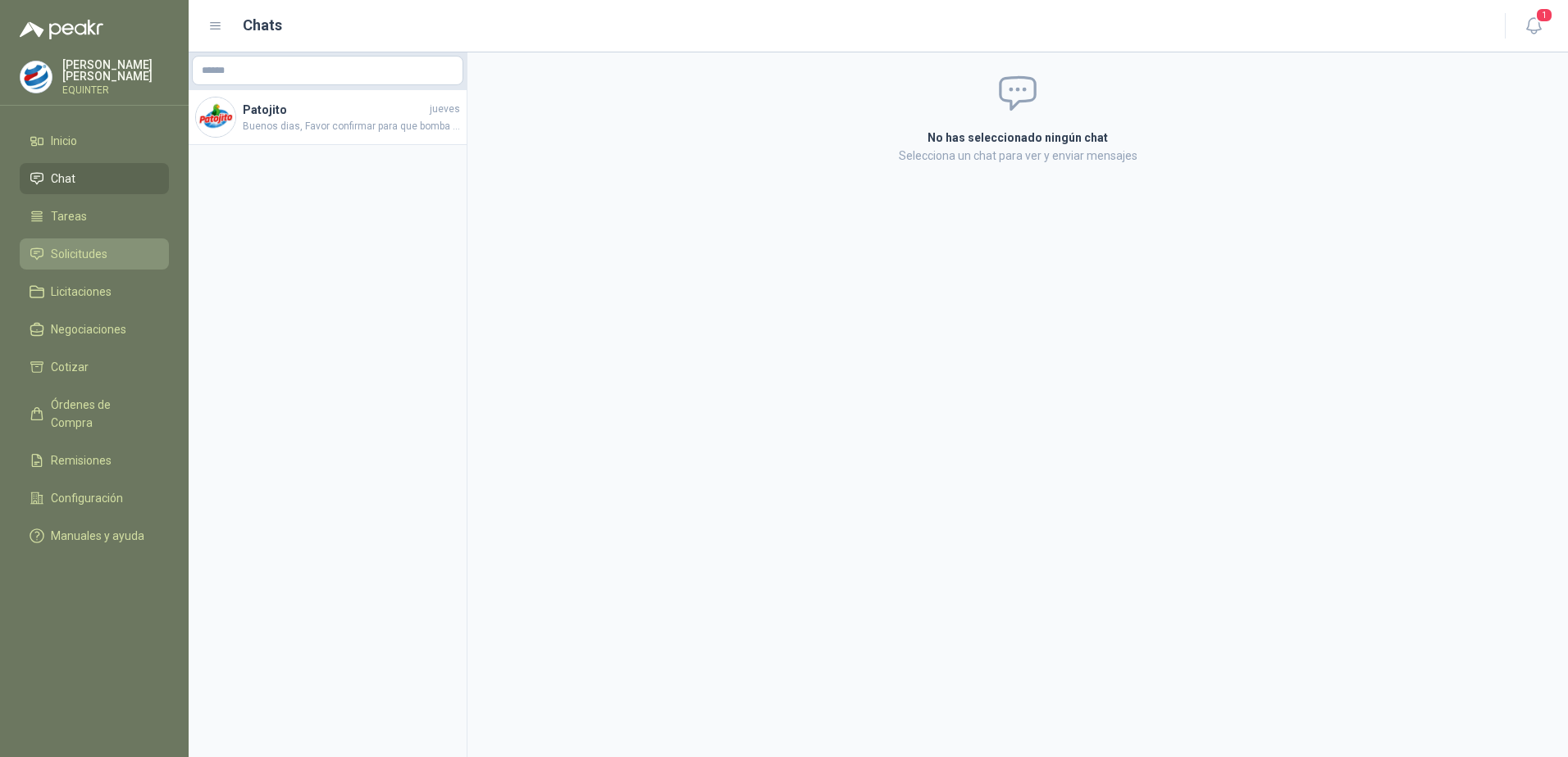
click at [91, 252] on span "Solicitudes" at bounding box center [79, 254] width 56 height 18
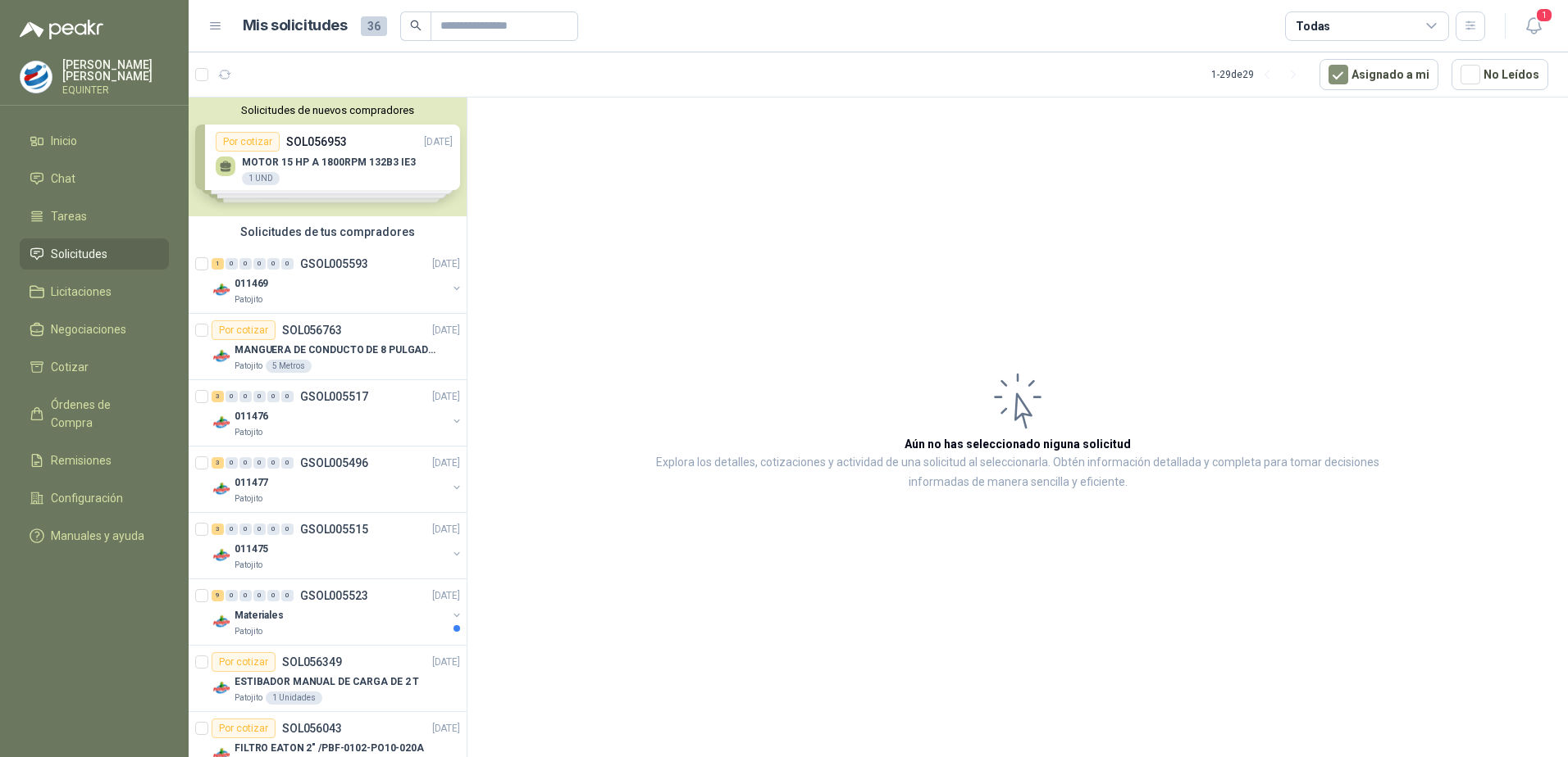
click at [292, 150] on div "Solicitudes de nuevos compradores Por cotizar SOL056953 [DATE] MOTOR 15 HP A 18…" at bounding box center [327, 157] width 278 height 119
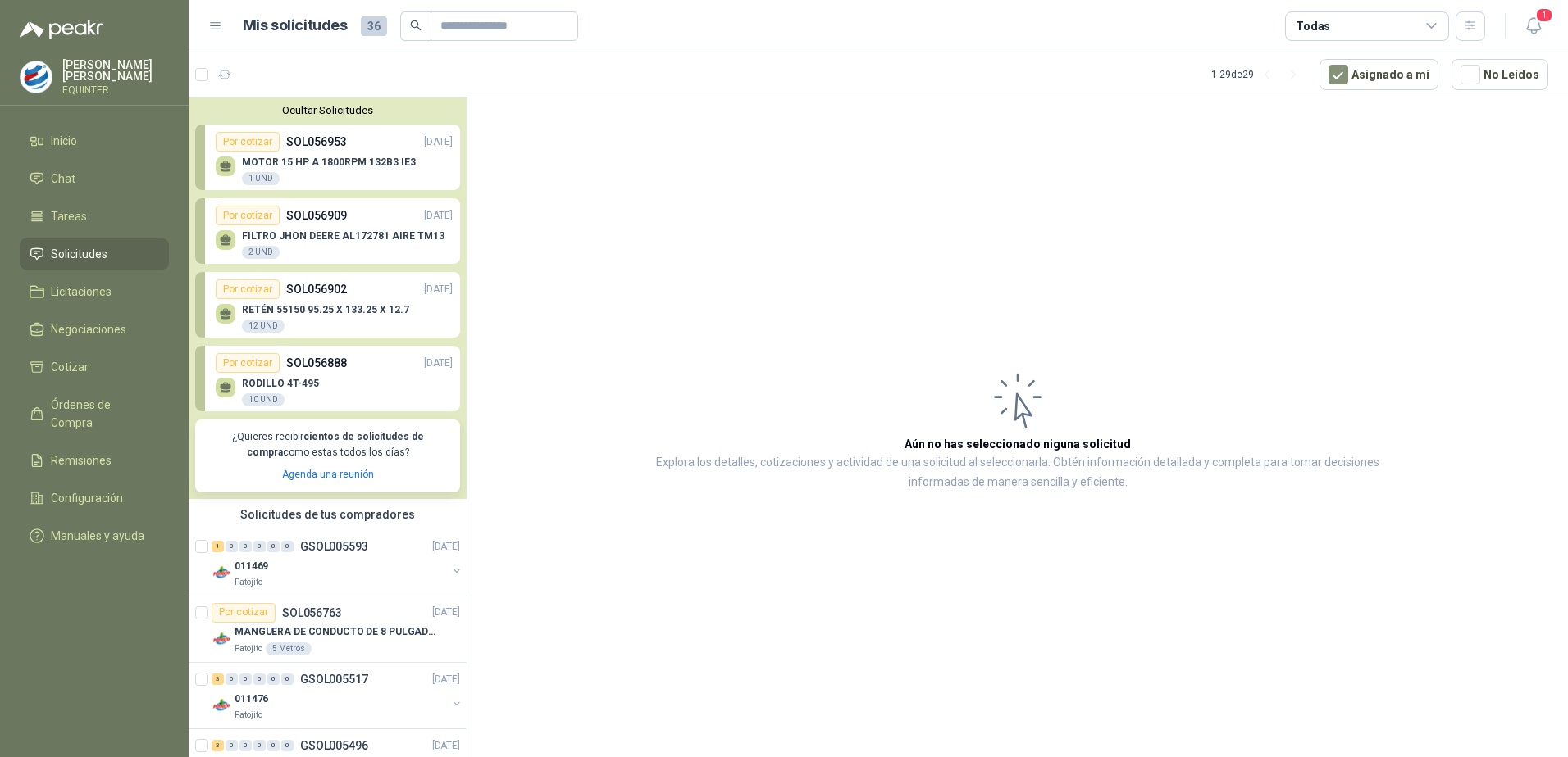
click at [253, 141] on div "Por cotizar" at bounding box center [247, 141] width 64 height 19
